Goal: Task Accomplishment & Management: Check status

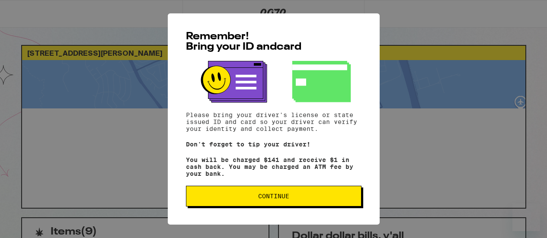
click at [266, 199] on span "Continue" at bounding box center [273, 196] width 31 height 6
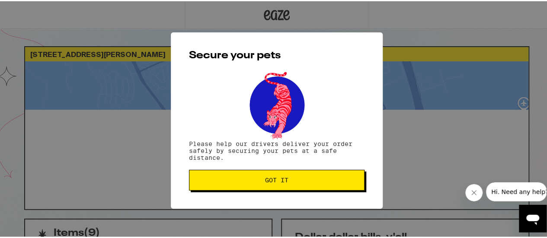
click at [275, 182] on span "Got it" at bounding box center [276, 179] width 23 height 6
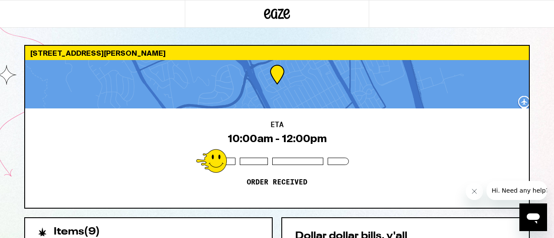
click at [474, 193] on icon "Close message from company" at bounding box center [473, 191] width 7 height 7
click at [268, 13] on icon at bounding box center [267, 14] width 6 height 10
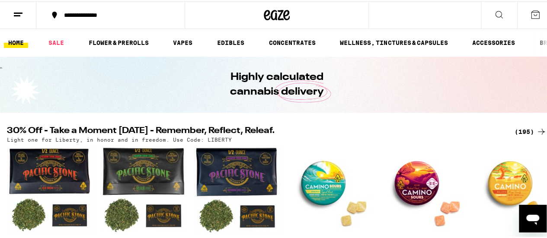
click at [271, 13] on icon at bounding box center [277, 14] width 13 height 10
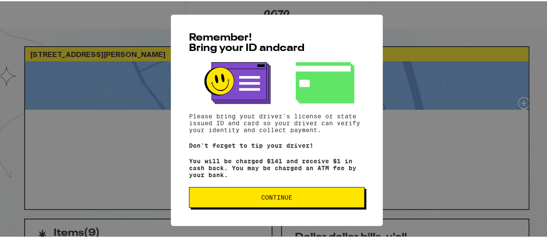
click at [330, 196] on button "Continue" at bounding box center [277, 196] width 176 height 21
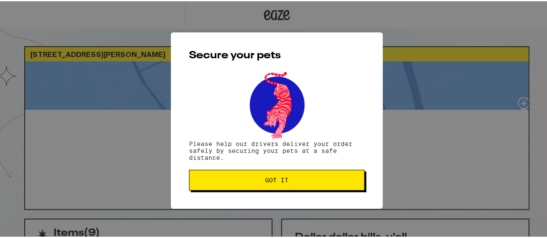
click at [329, 186] on button "Got it" at bounding box center [277, 179] width 176 height 21
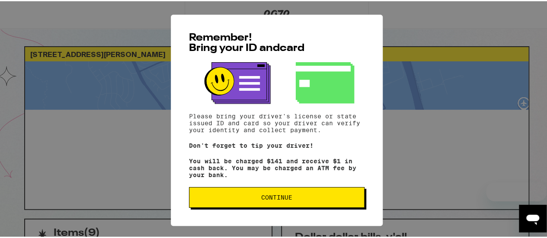
click at [308, 205] on button "Continue" at bounding box center [277, 196] width 176 height 21
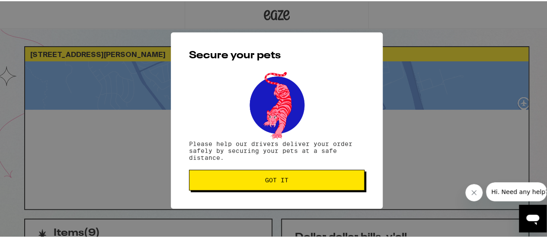
click at [312, 187] on button "Got it" at bounding box center [277, 179] width 176 height 21
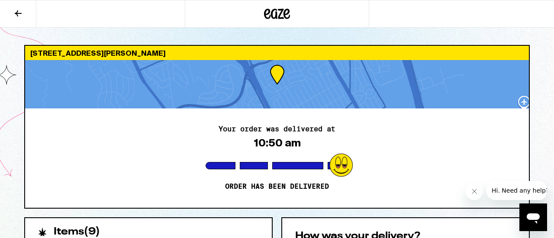
click at [369, 179] on div "Your order was delivered at 10:50 am Order has been delivered" at bounding box center [277, 159] width 504 height 100
drag, startPoint x: 369, startPoint y: 179, endPoint x: 363, endPoint y: 189, distance: 11.6
click at [363, 189] on div "Your order was delivered at 10:50 am Order has been delivered" at bounding box center [277, 159] width 504 height 100
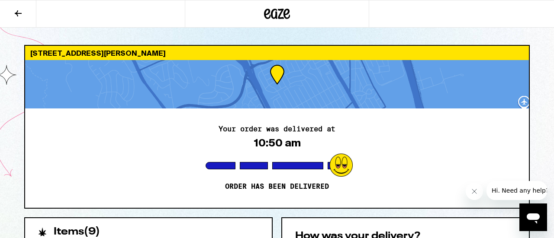
click at [333, 187] on div "Your order was delivered at 10:50 am Order has been delivered" at bounding box center [277, 159] width 504 height 100
click at [472, 190] on icon "Close message from company" at bounding box center [474, 192] width 4 height 4
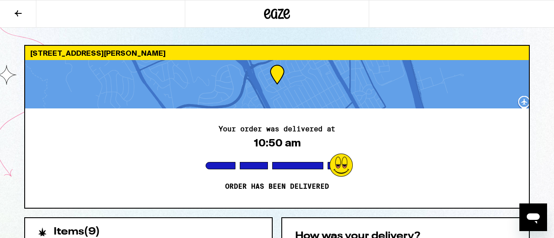
click at [18, 12] on icon at bounding box center [18, 13] width 10 height 10
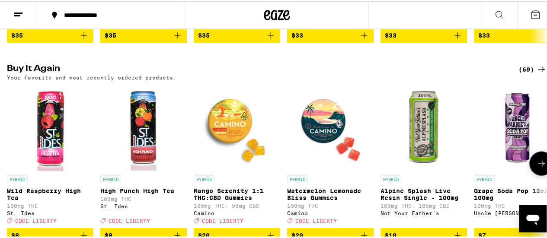
scroll to position [909, 0]
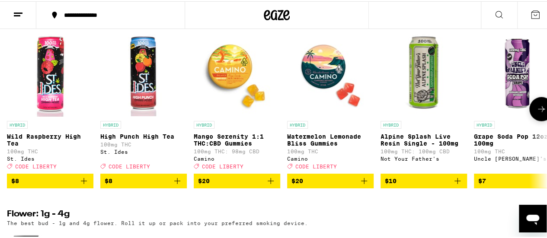
click at [537, 120] on button at bounding box center [542, 108] width 24 height 24
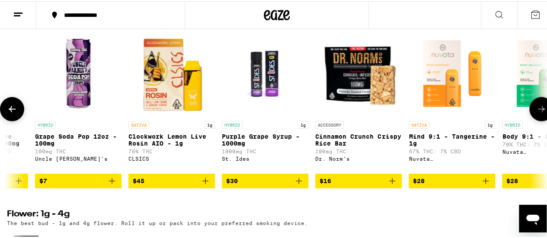
click at [537, 113] on icon at bounding box center [542, 108] width 10 height 10
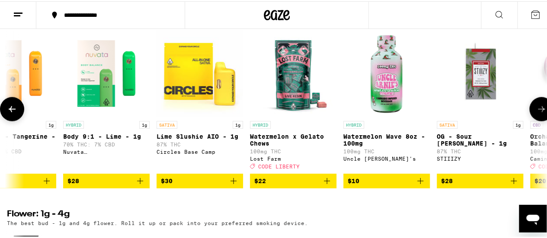
click at [539, 113] on icon at bounding box center [542, 108] width 10 height 10
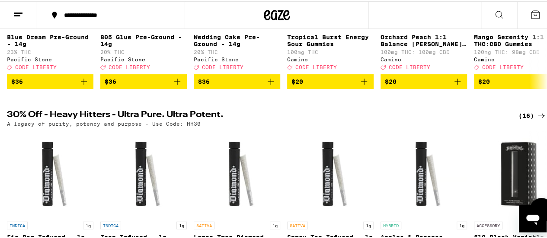
scroll to position [0, 0]
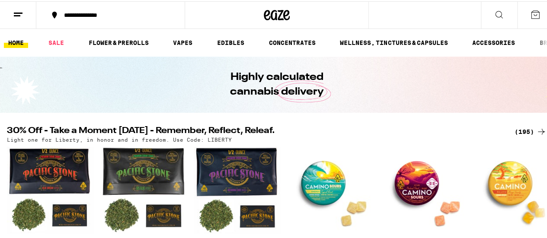
click at [80, 12] on div "**********" at bounding box center [115, 14] width 111 height 6
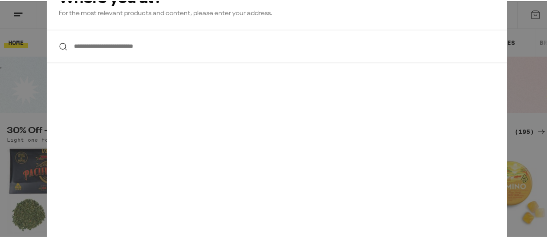
click at [17, 95] on div "**********" at bounding box center [277, 119] width 554 height 238
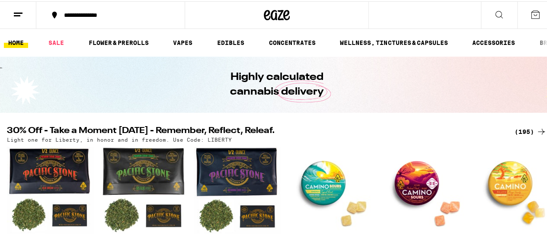
click at [19, 14] on line at bounding box center [17, 14] width 6 height 0
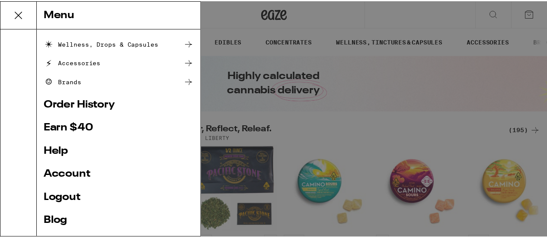
scroll to position [130, 0]
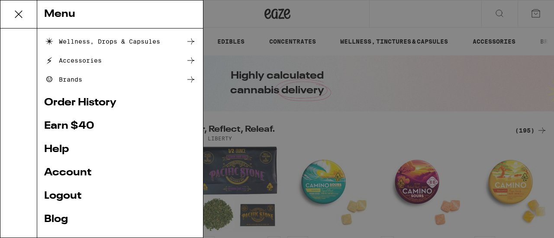
click at [98, 105] on link "Order History" at bounding box center [120, 103] width 152 height 10
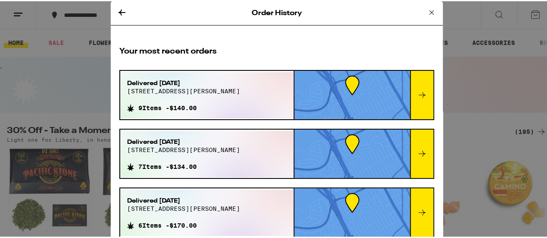
click at [419, 94] on icon at bounding box center [422, 94] width 7 height 6
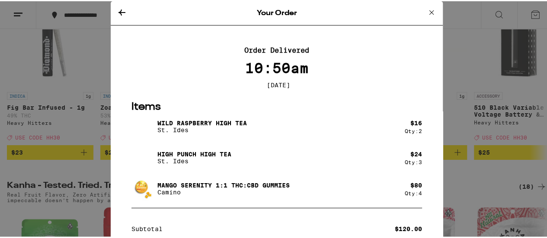
click at [304, 119] on div "Wild Raspberry High Tea St. Ides" at bounding box center [268, 125] width 273 height 24
click at [427, 13] on icon at bounding box center [432, 11] width 10 height 10
